Goal: Information Seeking & Learning: Learn about a topic

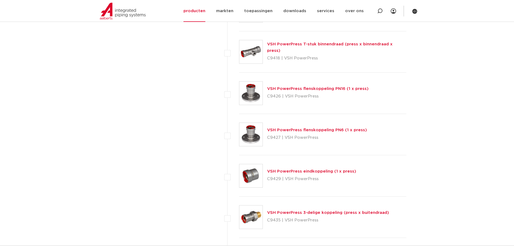
click at [325, 171] on link "VSH PowerPress eindkoppeling (1 x press)" at bounding box center [311, 171] width 89 height 4
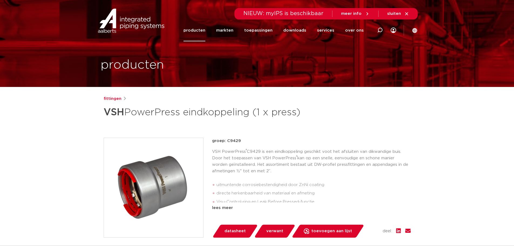
click at [224, 111] on h1 "VSH PowerPress eindkoppeling (1 x press)" at bounding box center [205, 112] width 202 height 16
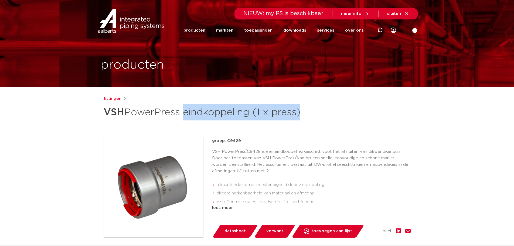
click at [183, 120] on div "fittingen VSH PowerPress eindkoppeling (1 x press) groep: C9429 VSH PowerPress …" at bounding box center [256, 217] width 315 height 245
click at [182, 110] on h1 "VSH PowerPress eindkoppeling (1 x press)" at bounding box center [205, 112] width 202 height 16
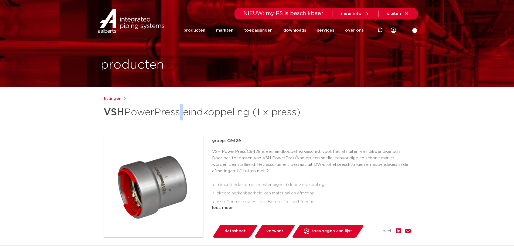
drag, startPoint x: 181, startPoint y: 109, endPoint x: 178, endPoint y: 110, distance: 3.3
click at [178, 110] on h1 "VSH PowerPress eindkoppeling (1 x press)" at bounding box center [205, 112] width 202 height 16
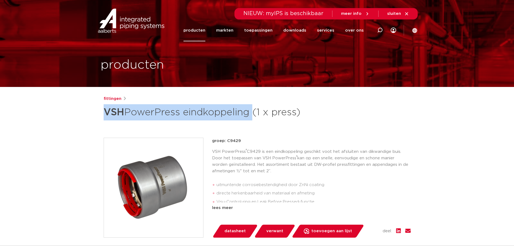
drag, startPoint x: 251, startPoint y: 112, endPoint x: 105, endPoint y: 116, distance: 146.4
click at [105, 116] on h1 "VSH PowerPress eindkoppeling (1 x press)" at bounding box center [205, 112] width 202 height 16
copy h1 "VSH PowerPress eindkoppeling"
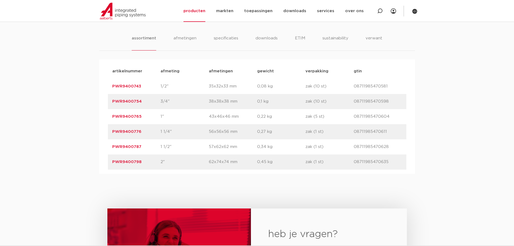
scroll to position [324, 0]
